Goal: Task Accomplishment & Management: Complete application form

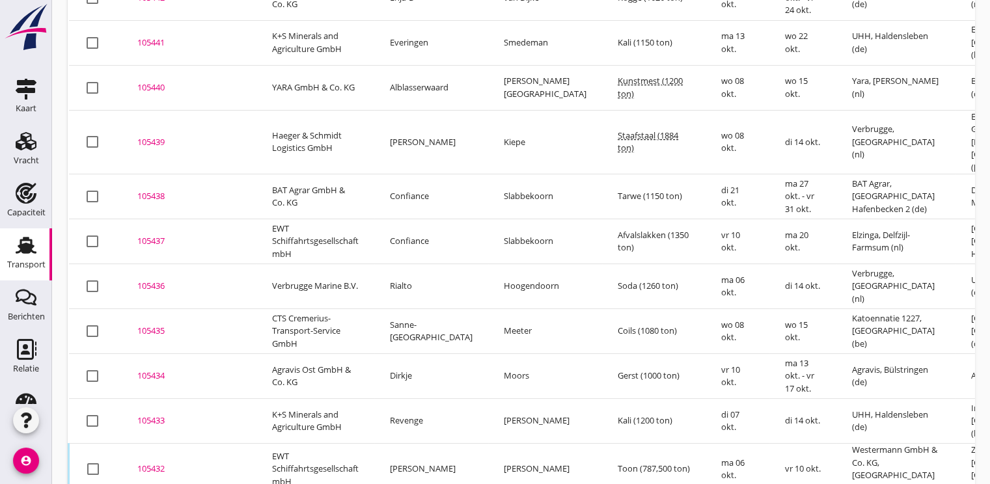
scroll to position [357, 0]
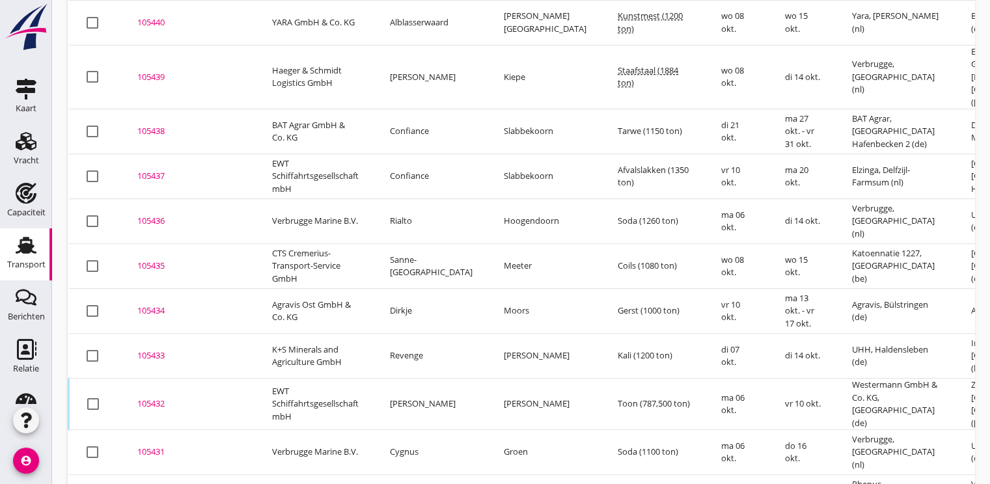
click at [144, 350] on div "105433" at bounding box center [188, 356] width 103 height 13
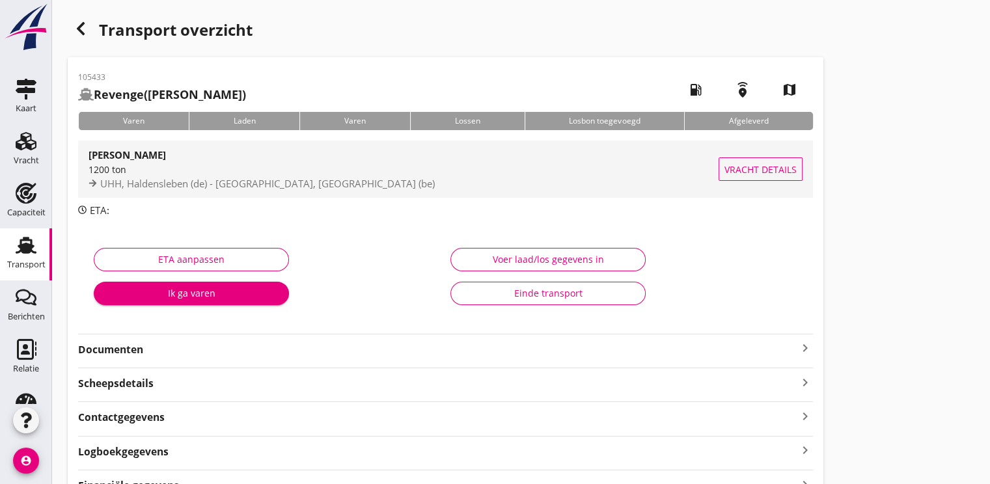
click at [200, 164] on div "1200 ton" at bounding box center [404, 170] width 630 height 14
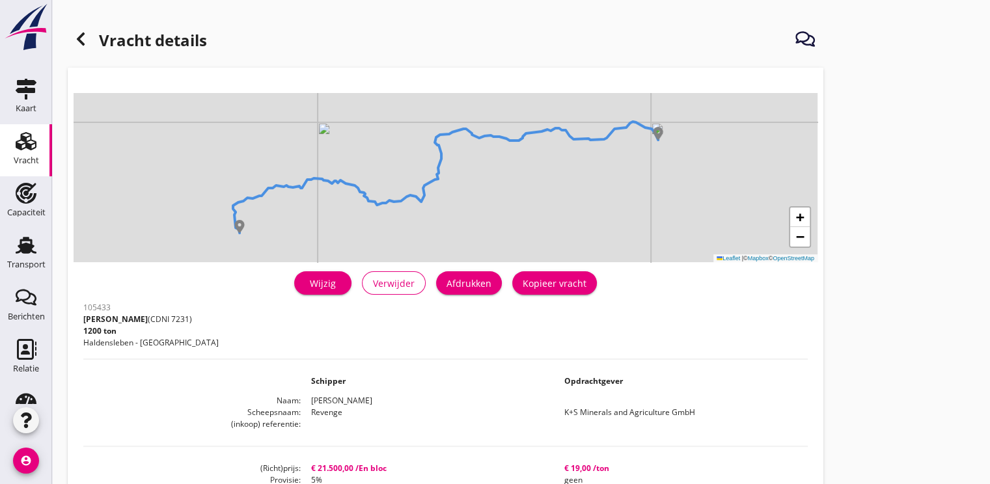
click at [328, 282] on div "Wijzig" at bounding box center [323, 284] width 36 height 14
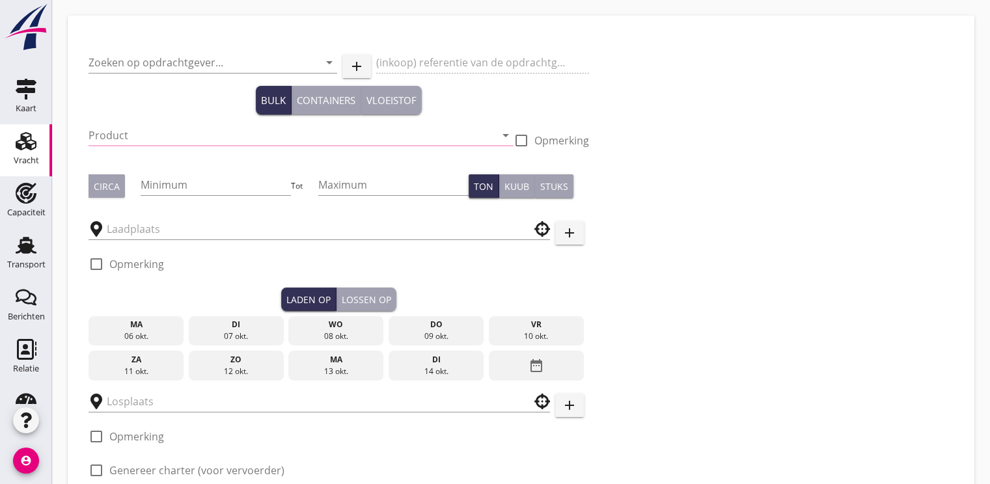
type input "K+S Minerals and Agriculture GmbH"
type input "Kali (7231)"
type input "1200"
type input "UHH"
type input "Inovyn"
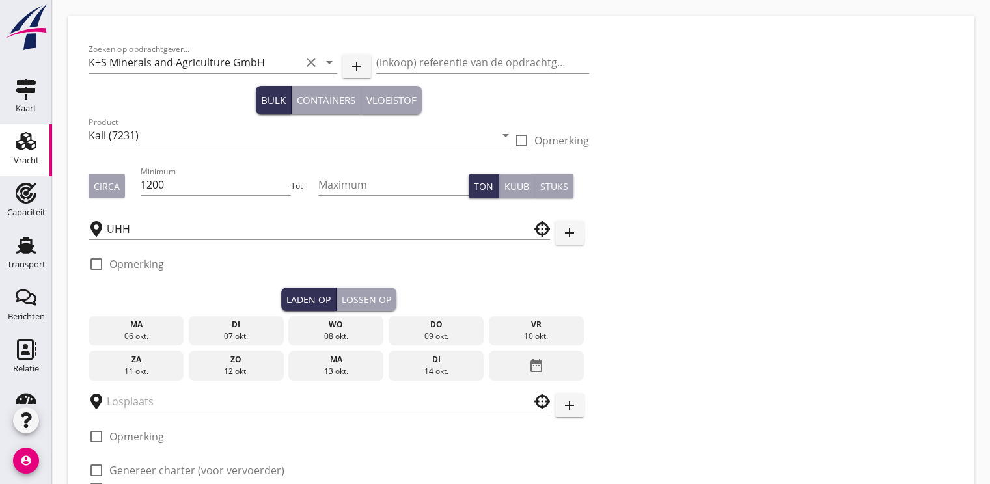
checkbox input "true"
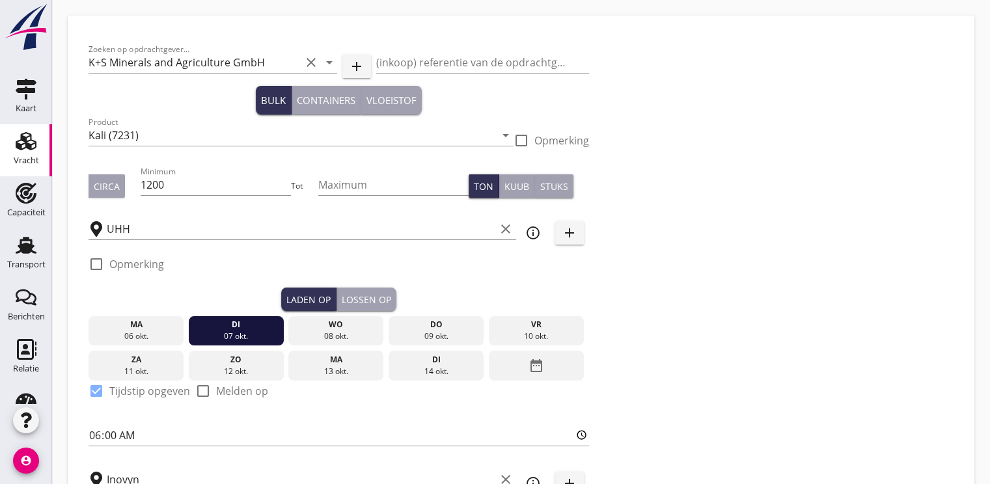
type input "21500"
checkbox input "false"
radio input "false"
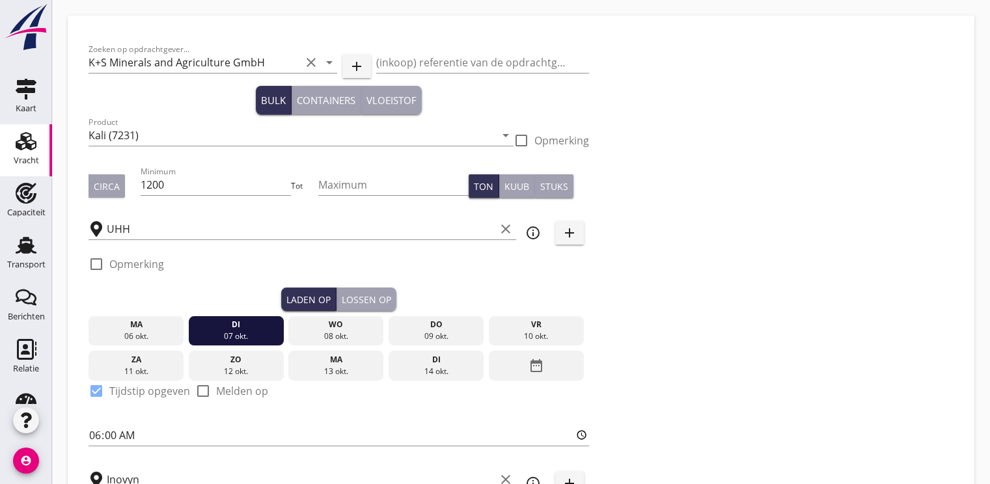
checkbox input "true"
type input "48"
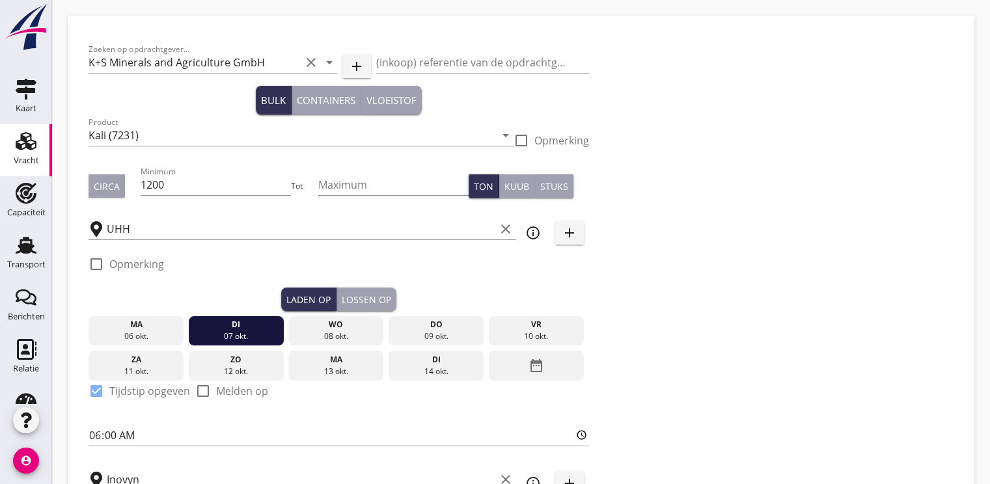
type input "48"
type input "5"
type input "19"
checkbox input "false"
radio input "false"
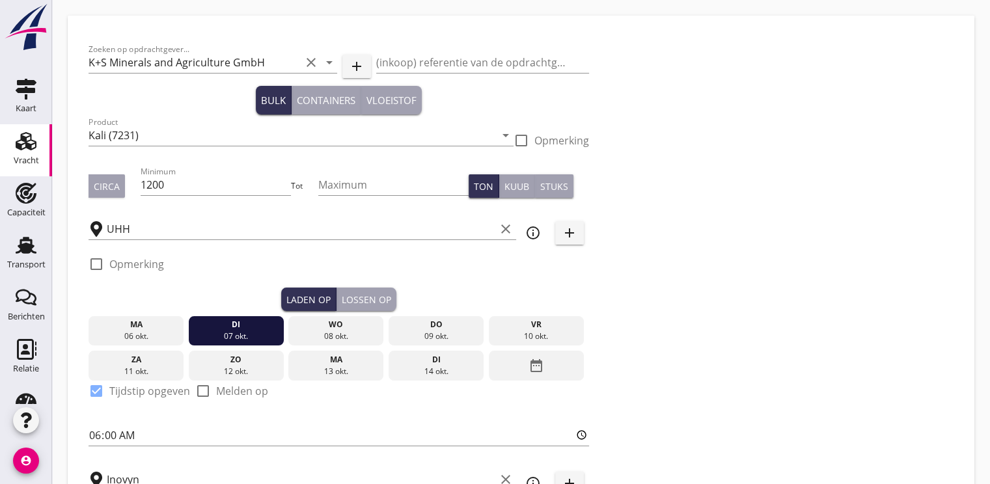
radio input "false"
checkbox input "true"
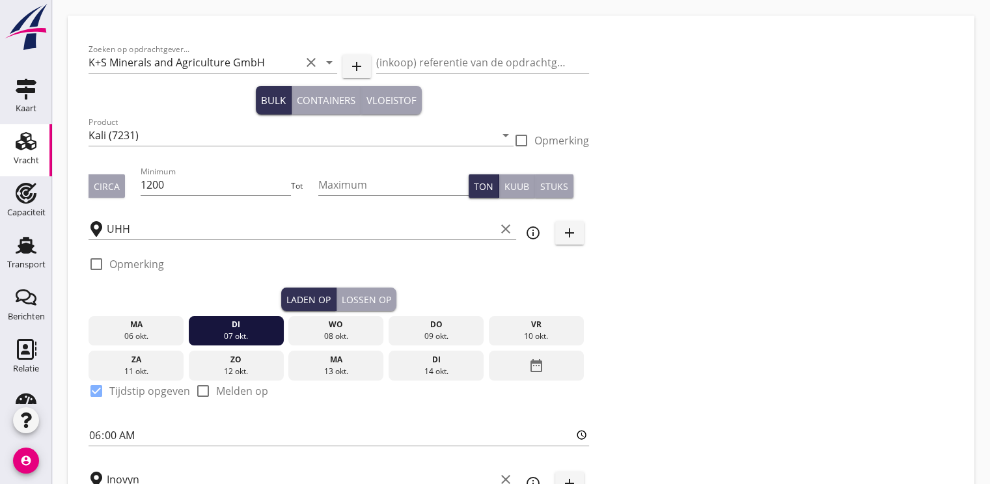
checkbox input "true"
type input "48"
type input "21"
click at [337, 328] on div "wo" at bounding box center [336, 325] width 89 height 12
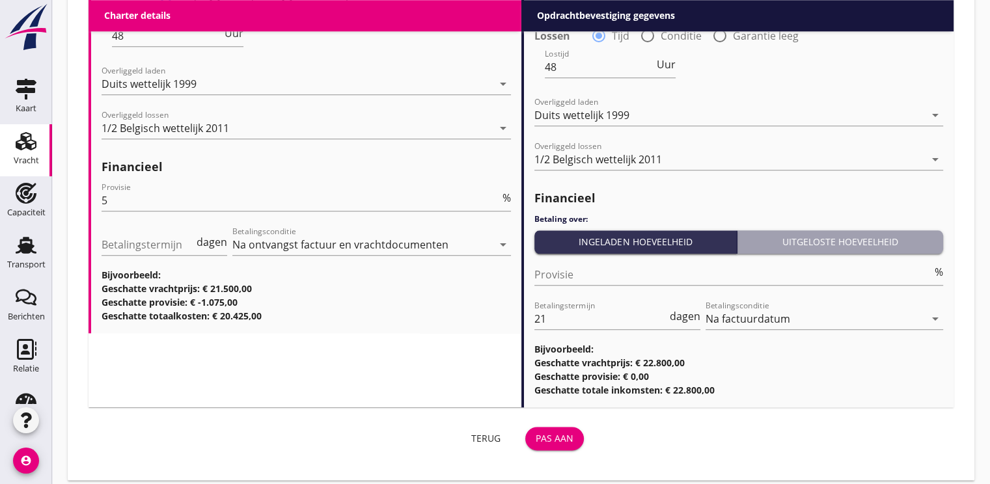
scroll to position [1477, 0]
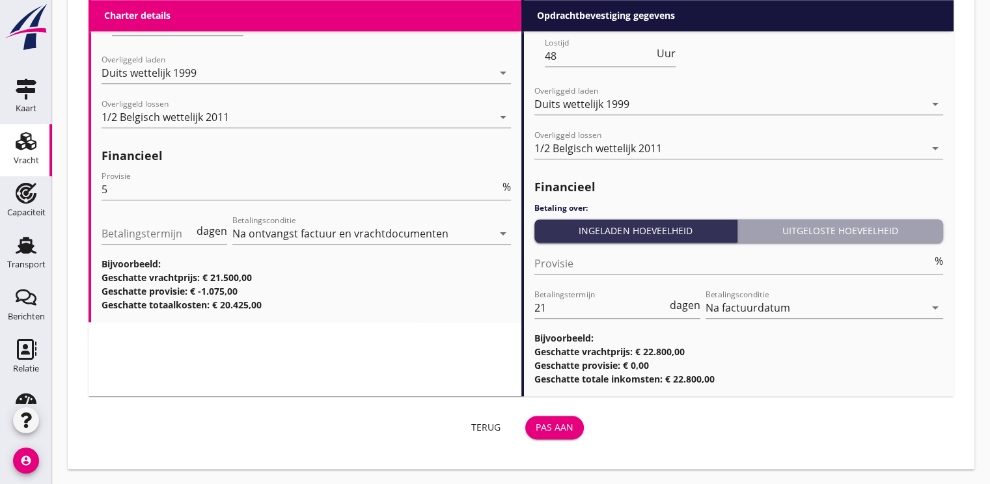
click at [569, 427] on div "Pas aan" at bounding box center [555, 427] width 38 height 14
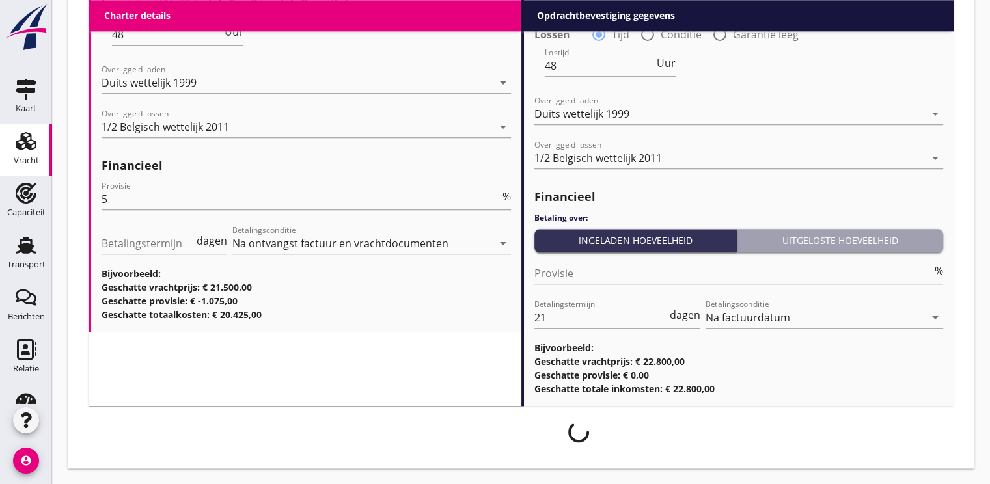
scroll to position [1467, 0]
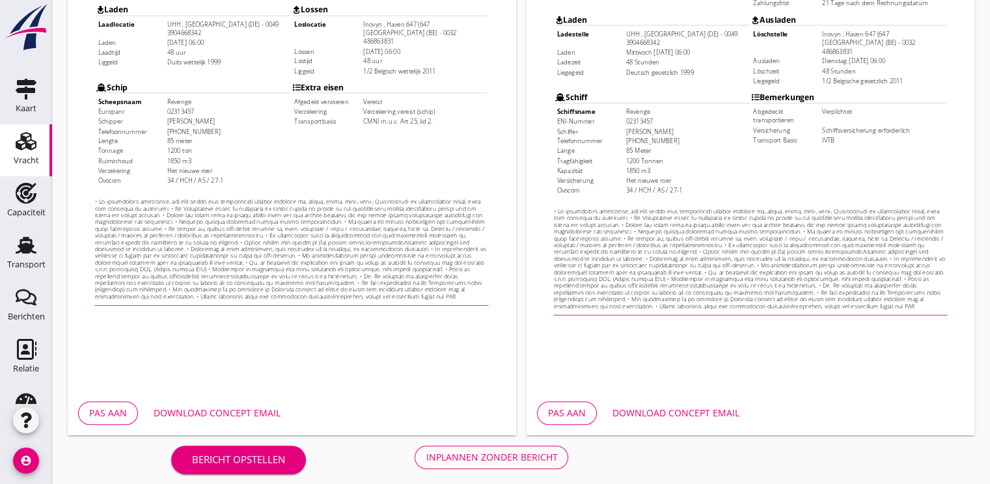
scroll to position [382, 0]
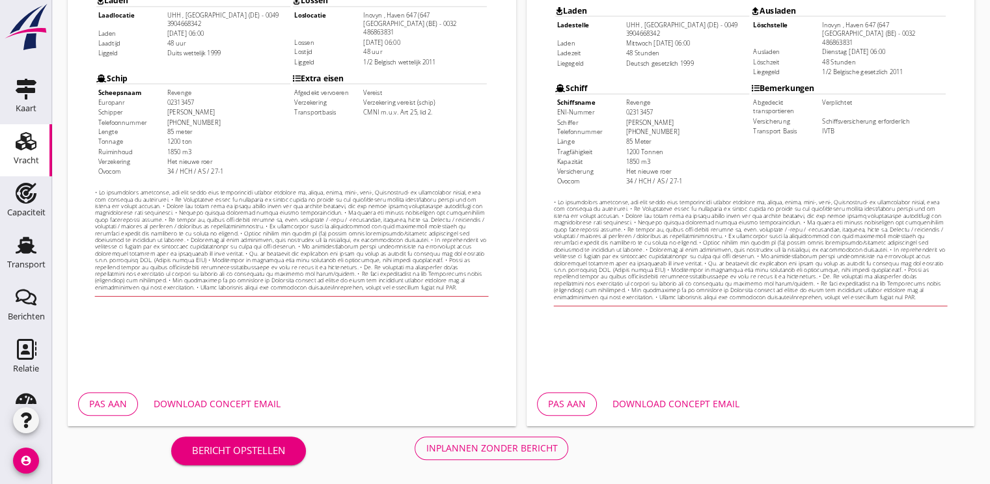
click at [244, 407] on div "Download concept email" at bounding box center [217, 404] width 127 height 14
click at [485, 444] on div "Inplannen zonder bericht" at bounding box center [491, 448] width 131 height 14
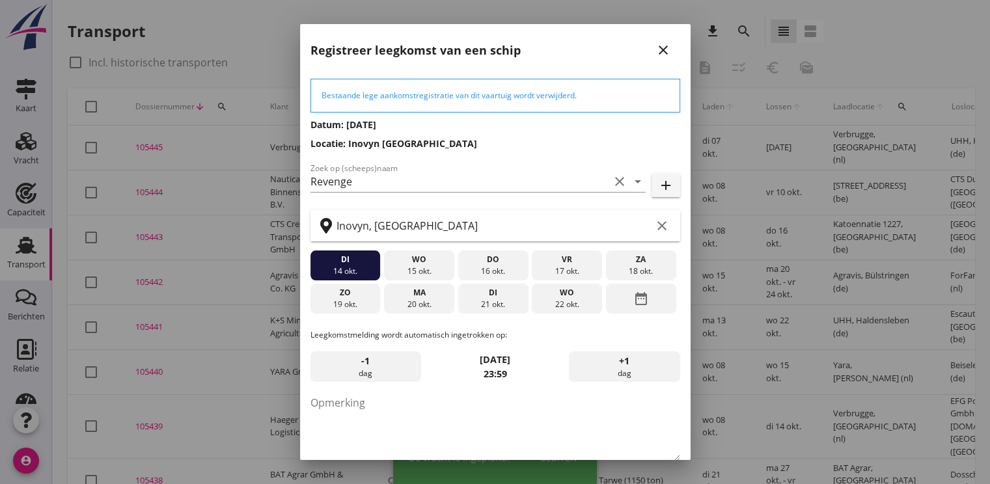
scroll to position [68, 0]
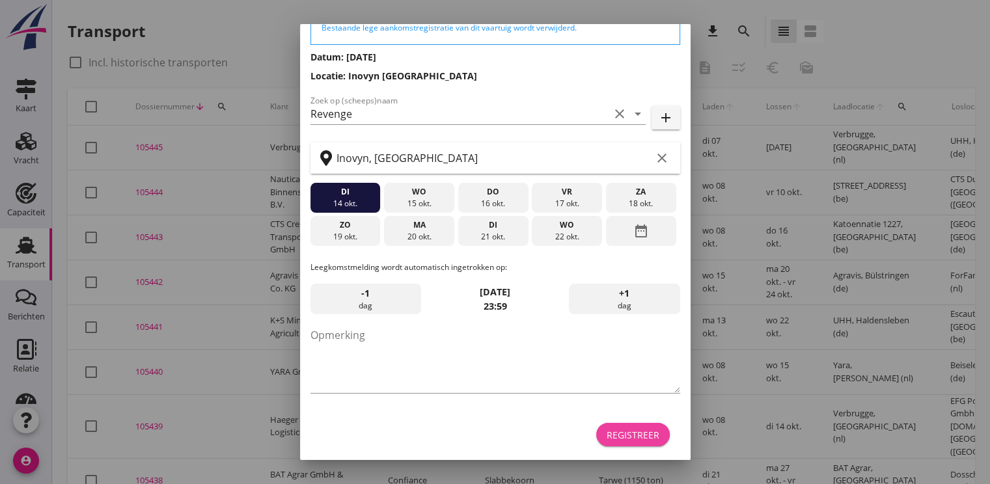
click at [620, 430] on div "Registreer" at bounding box center [633, 435] width 53 height 14
